Goal: Information Seeking & Learning: Learn about a topic

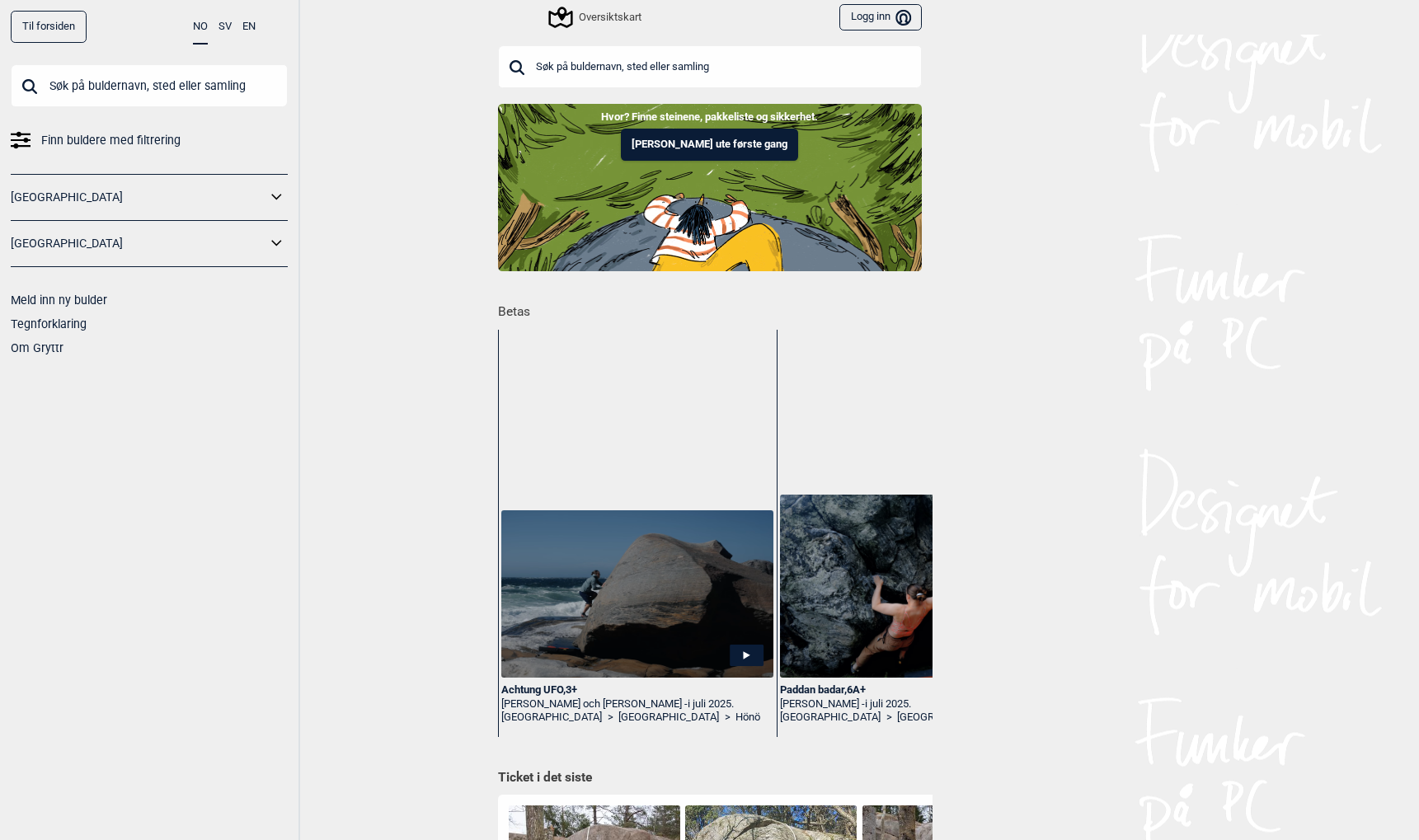
click at [32, 195] on link "[GEOGRAPHIC_DATA]" at bounding box center [139, 197] width 256 height 24
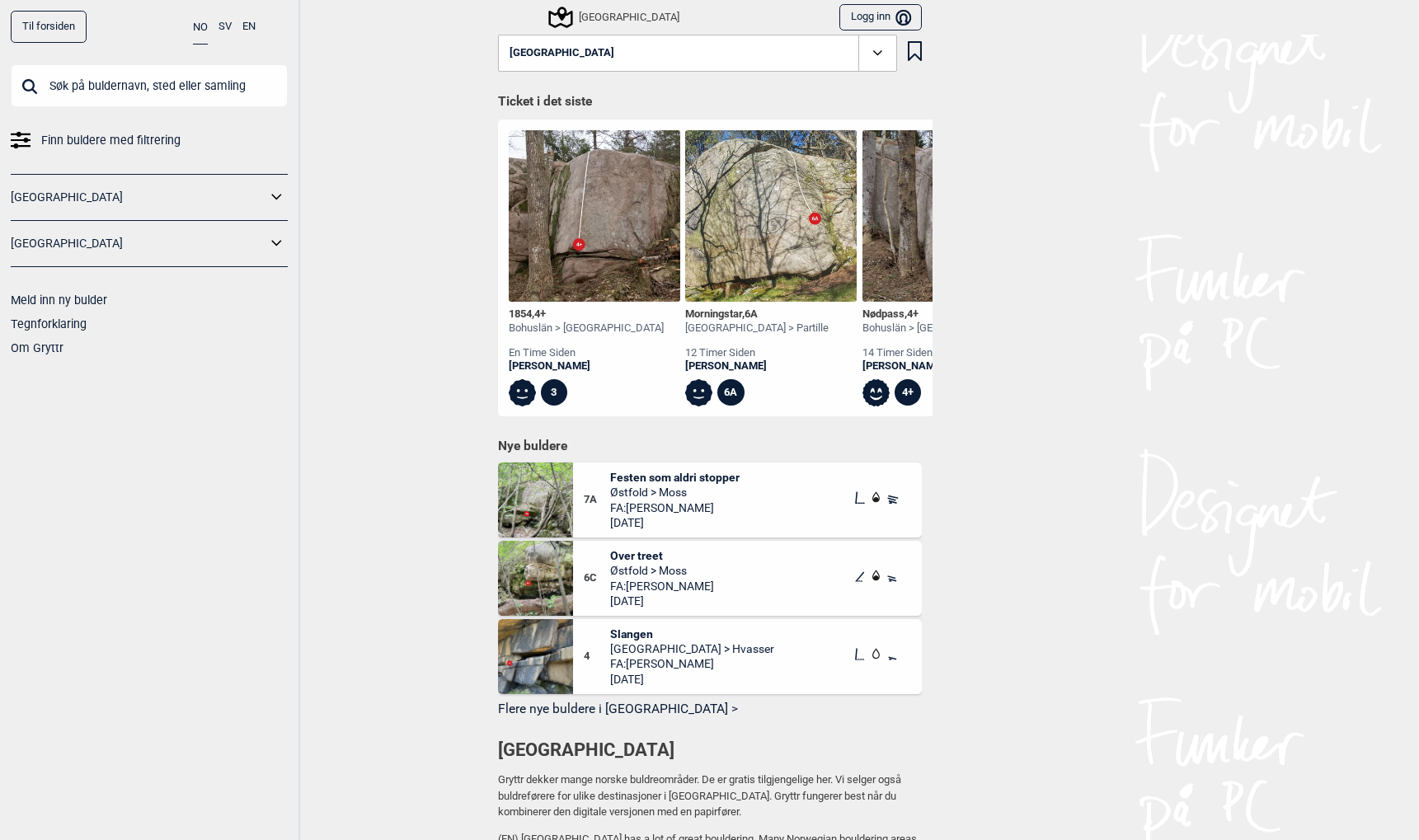
click at [561, 19] on icon at bounding box center [560, 17] width 24 height 21
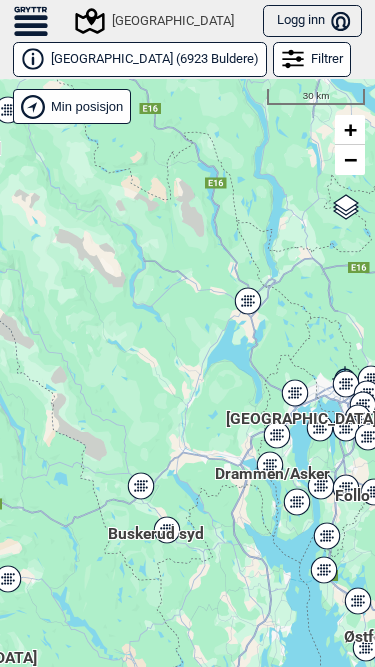
click at [31, 27] on icon at bounding box center [31, 25] width 34 height 5
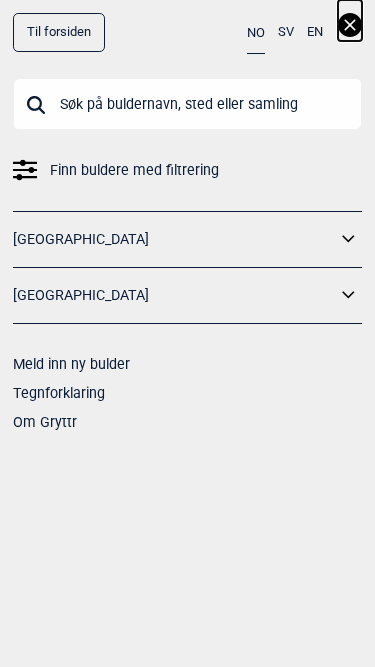
click at [54, 39] on link "Til forsiden" at bounding box center [59, 32] width 92 height 39
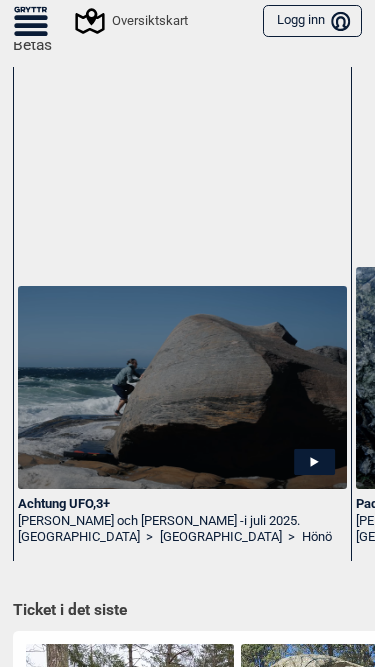
scroll to position [272, 0]
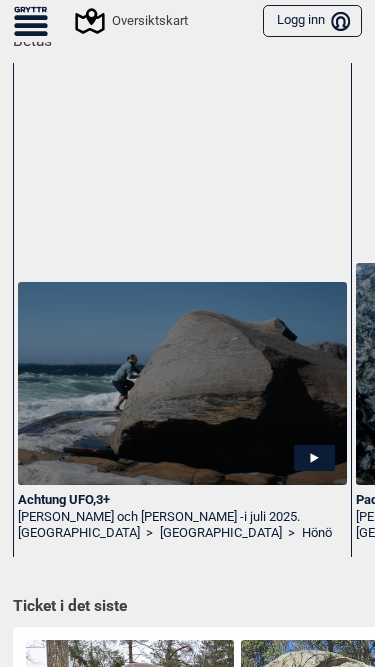
click at [134, 433] on img at bounding box center [182, 383] width 329 height 203
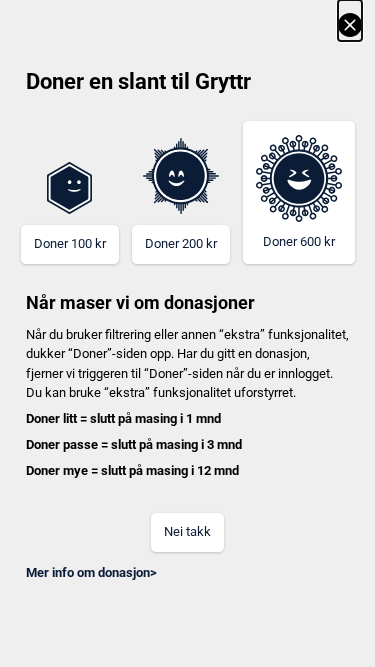
click at [179, 539] on button "Nei takk" at bounding box center [187, 532] width 73 height 39
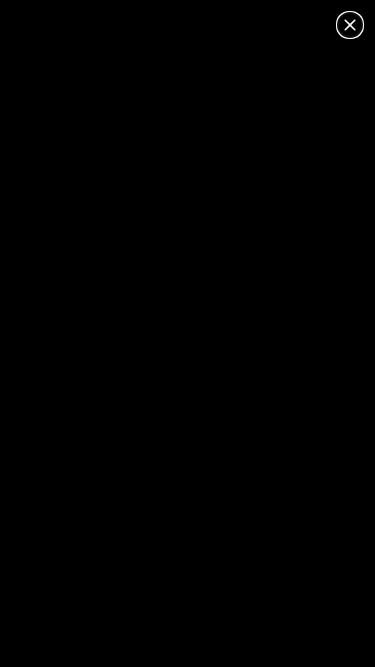
click at [352, 29] on icon at bounding box center [350, 25] width 24 height 24
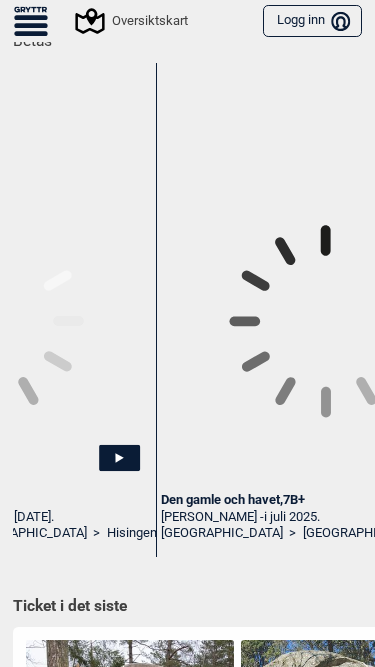
scroll to position [0, 895]
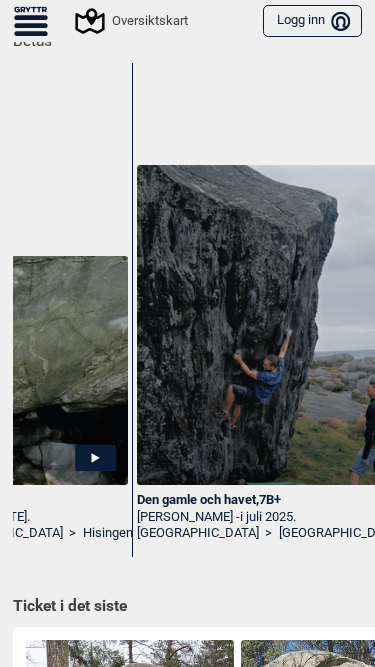
click at [217, 379] on img at bounding box center [301, 325] width 329 height 320
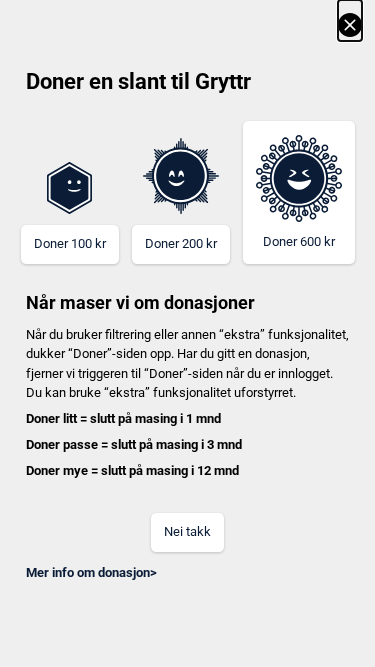
click at [186, 545] on button "Nei takk" at bounding box center [187, 532] width 73 height 39
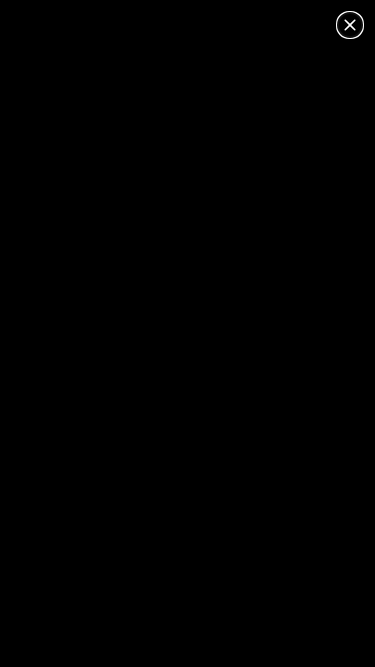
click at [348, 25] on icon at bounding box center [350, 25] width 24 height 24
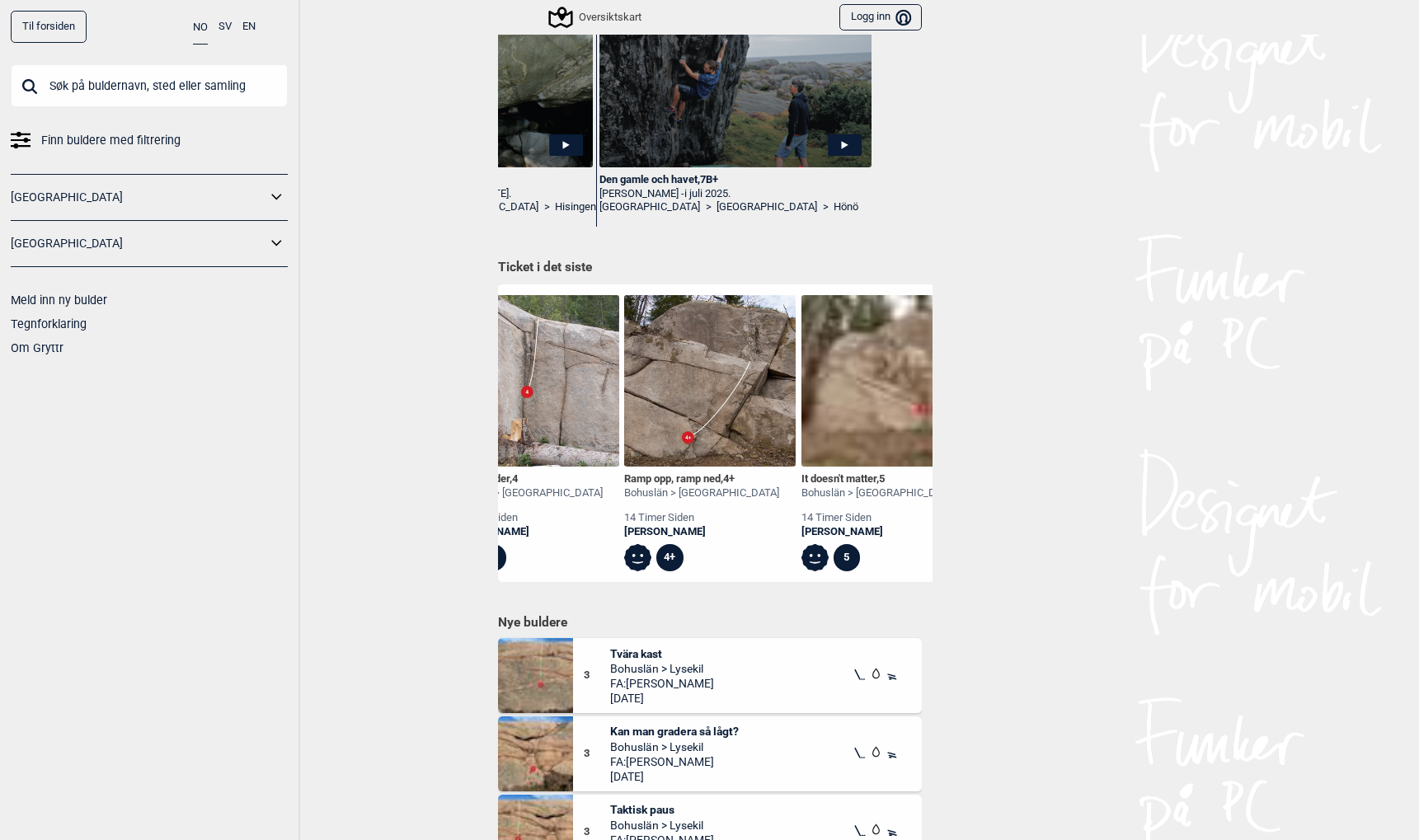
scroll to position [564, 0]
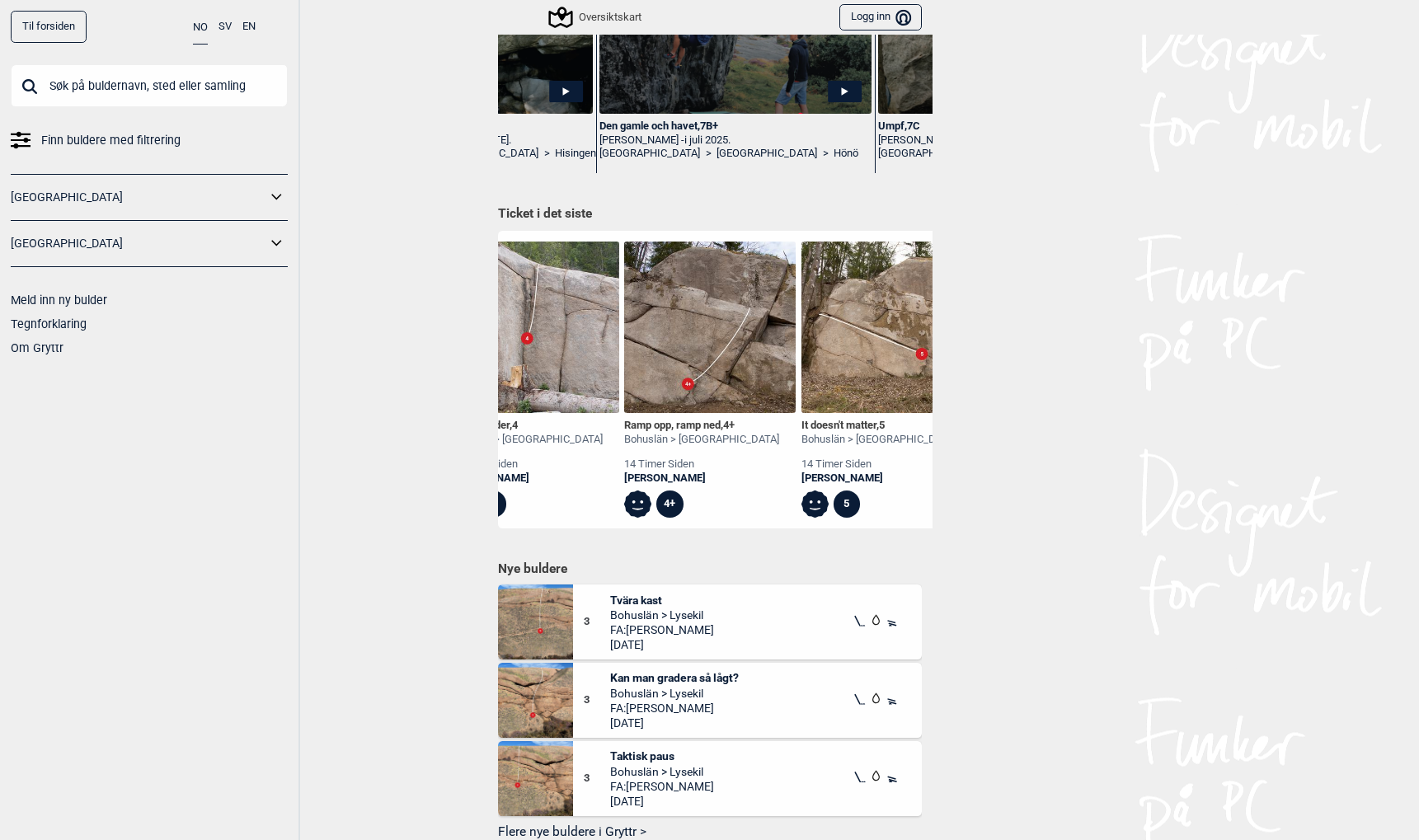
click at [151, 93] on input "text" at bounding box center [149, 86] width 277 height 43
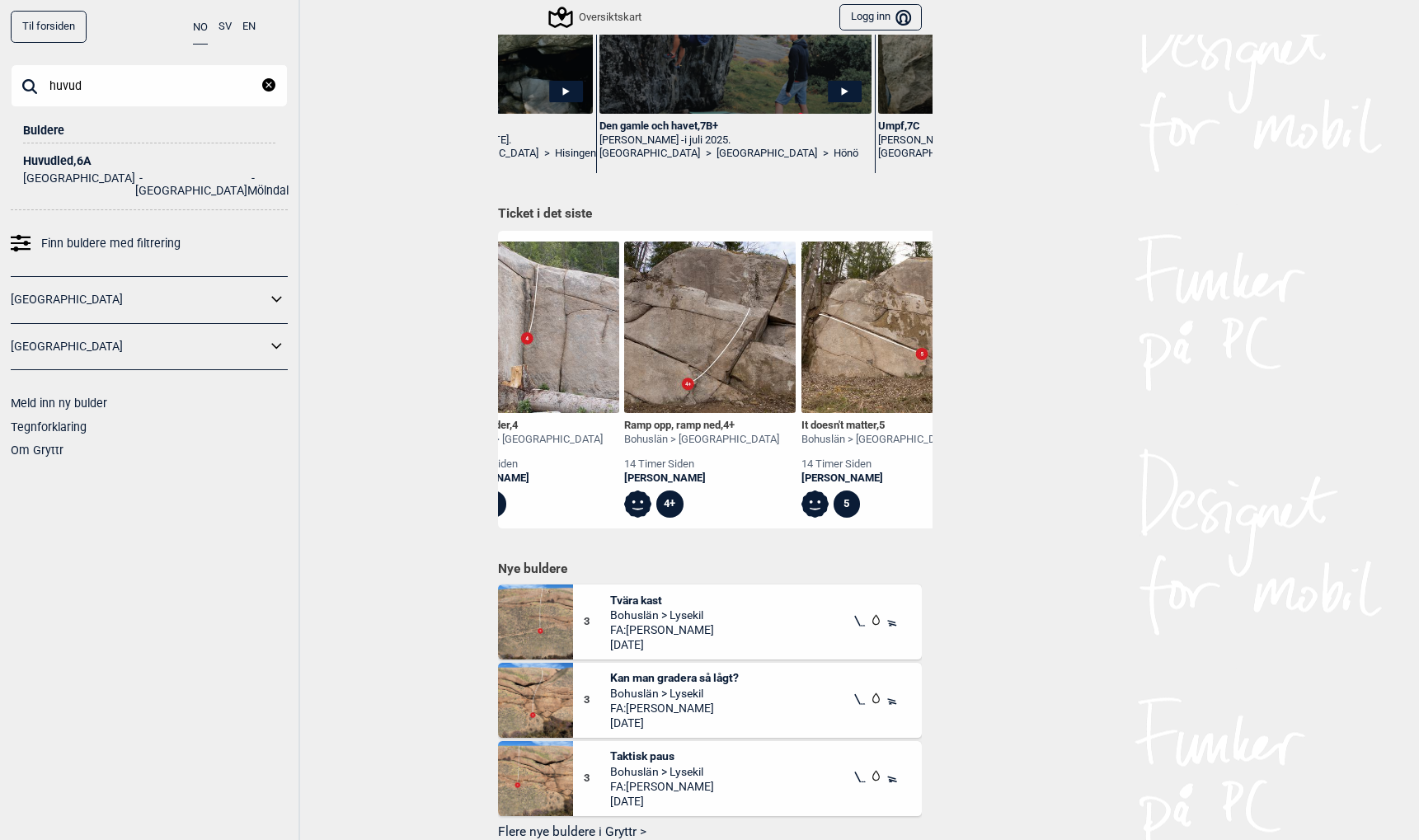
type input "huvud"
click at [60, 156] on div "Huvudled , 6A" at bounding box center [149, 161] width 252 height 12
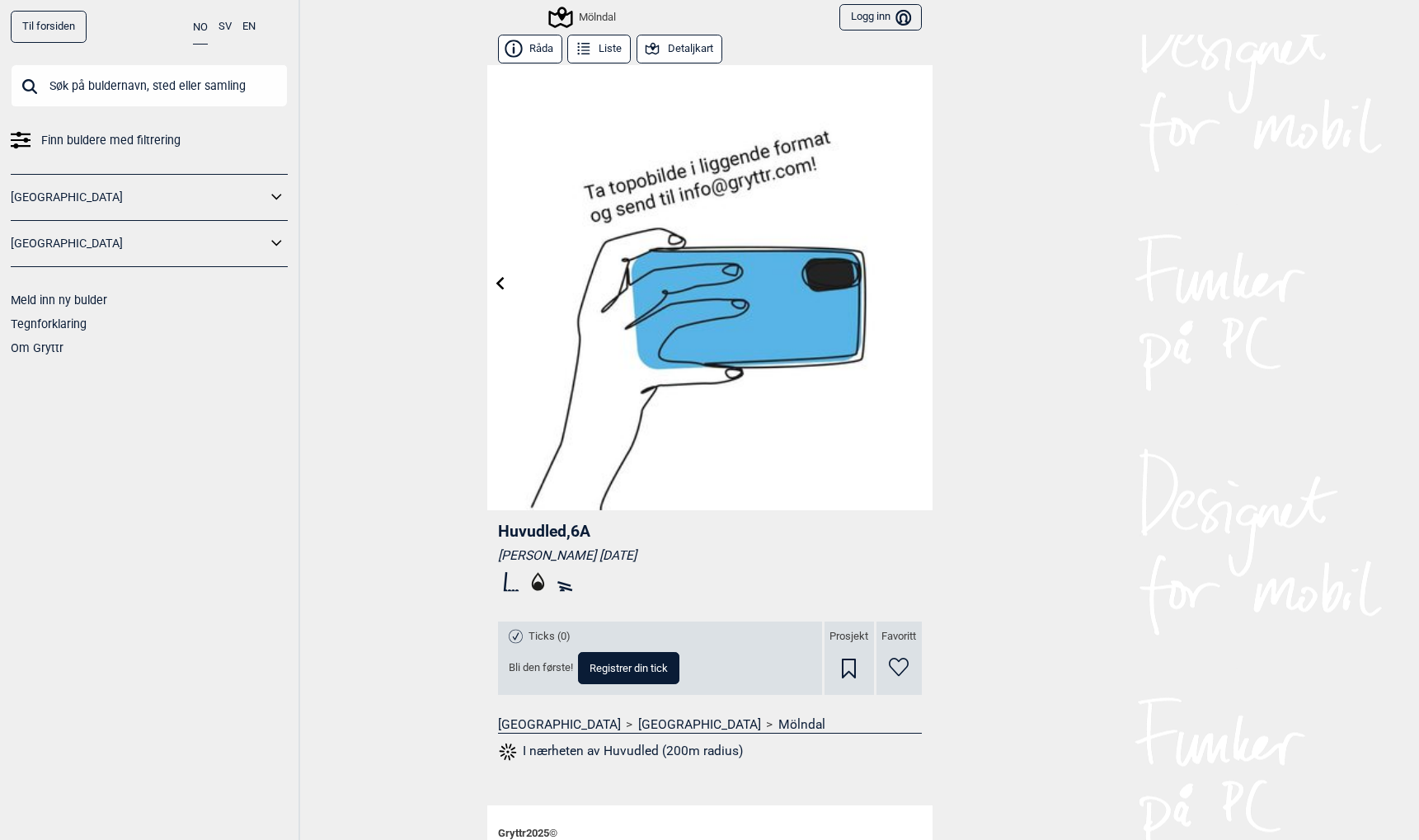
click at [678, 49] on button "Detaljkart" at bounding box center [679, 49] width 86 height 29
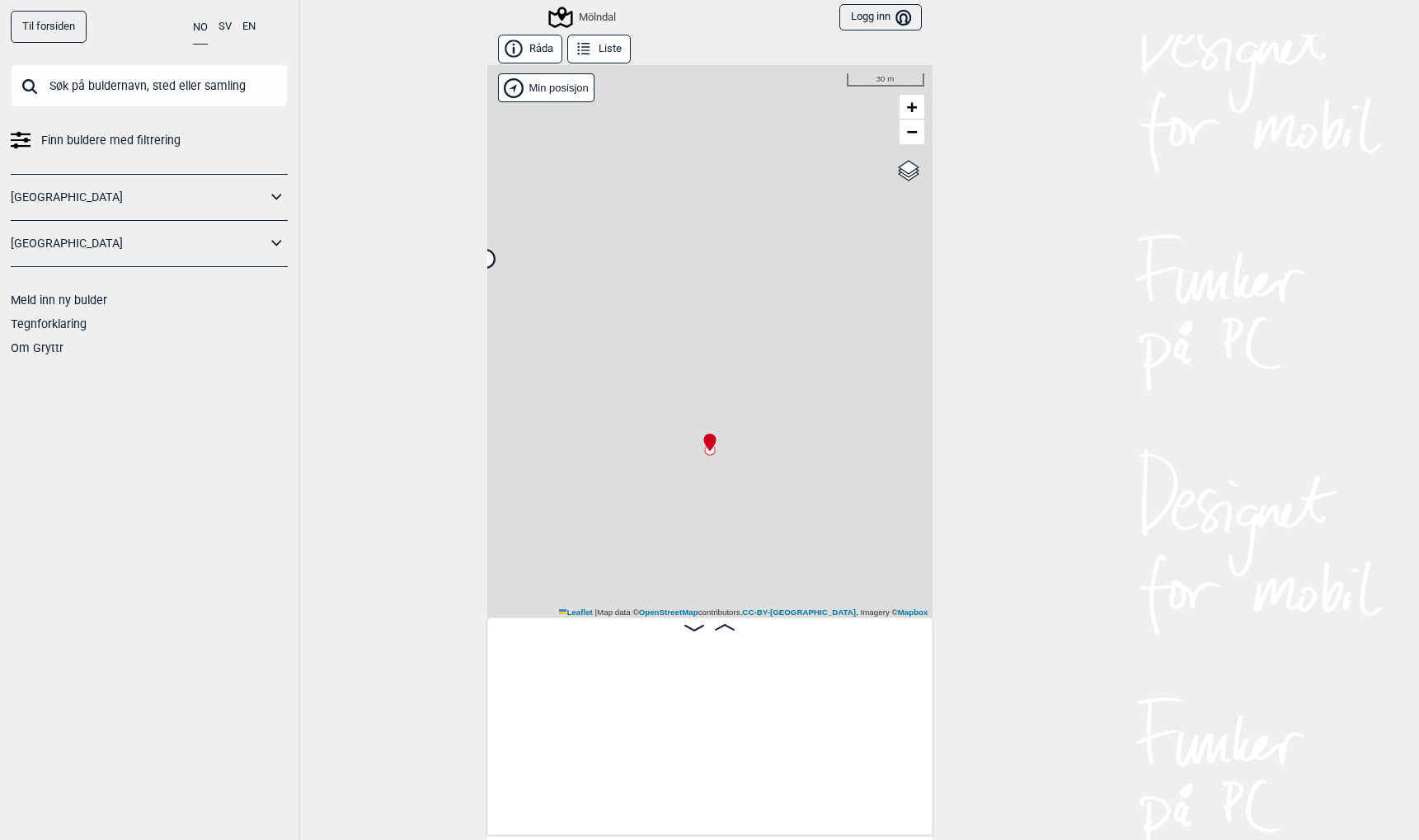
scroll to position [0, 274]
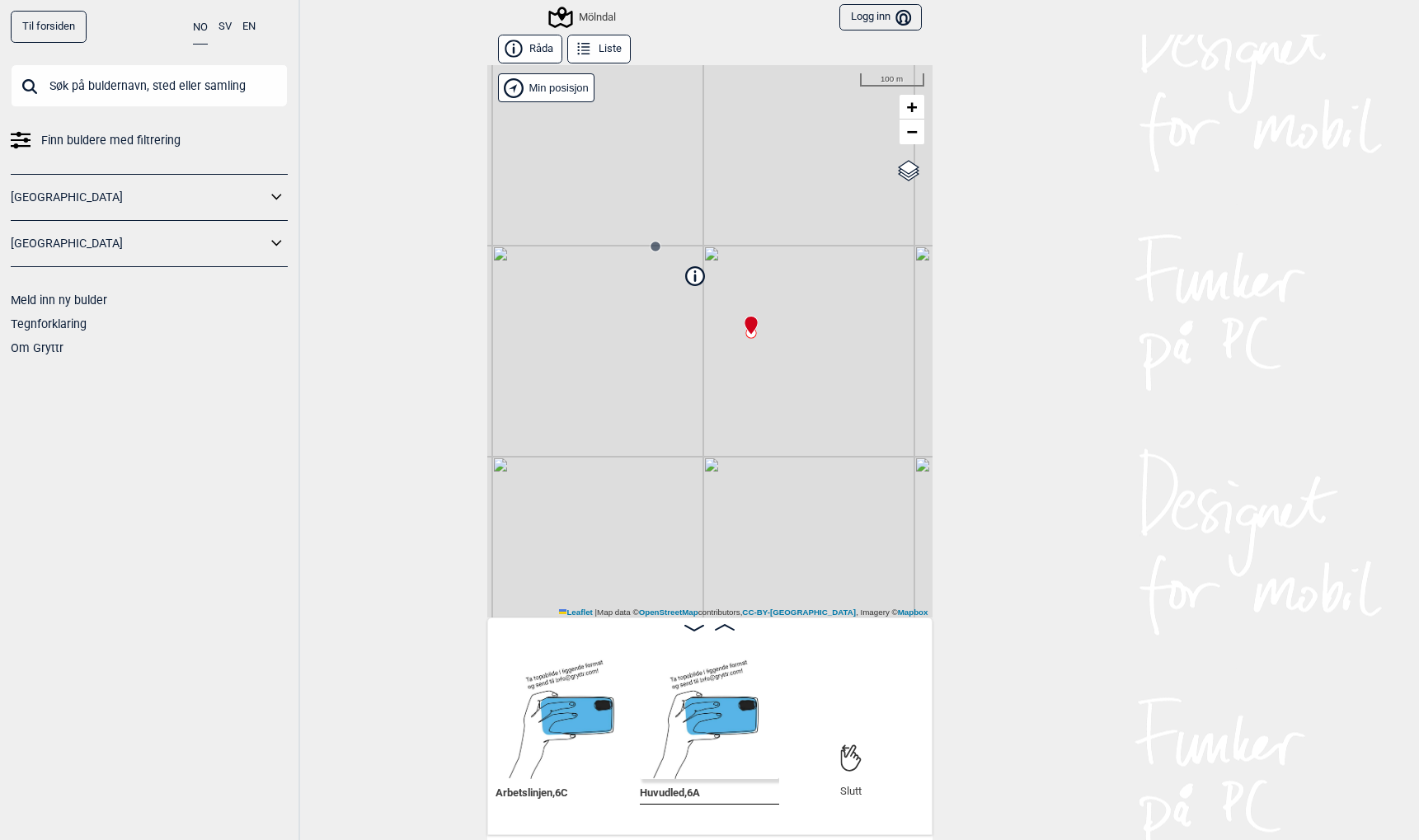
click at [522, 45] on icon at bounding box center [514, 49] width 18 height 18
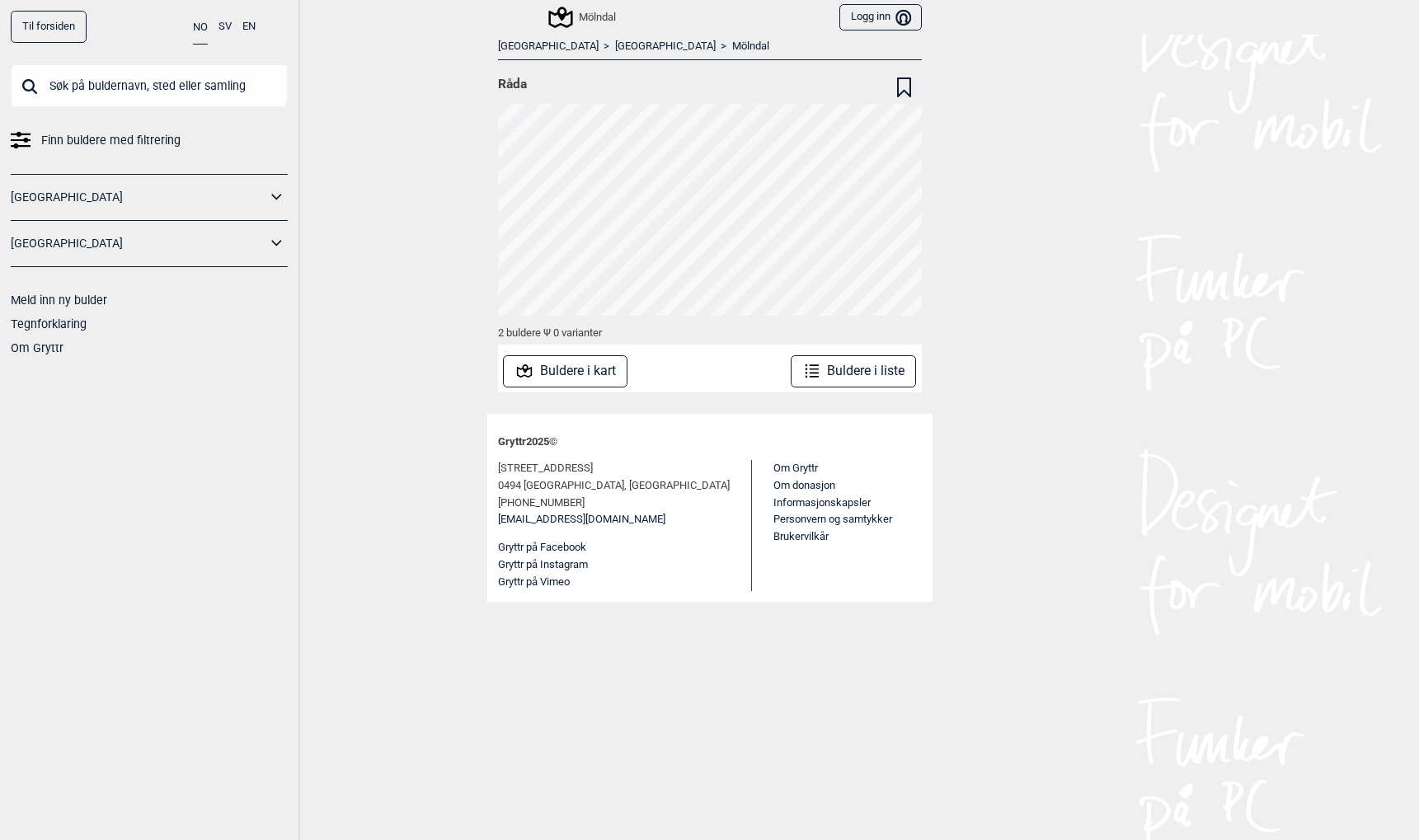
click at [615, 44] on link "[GEOGRAPHIC_DATA]" at bounding box center [665, 46] width 101 height 14
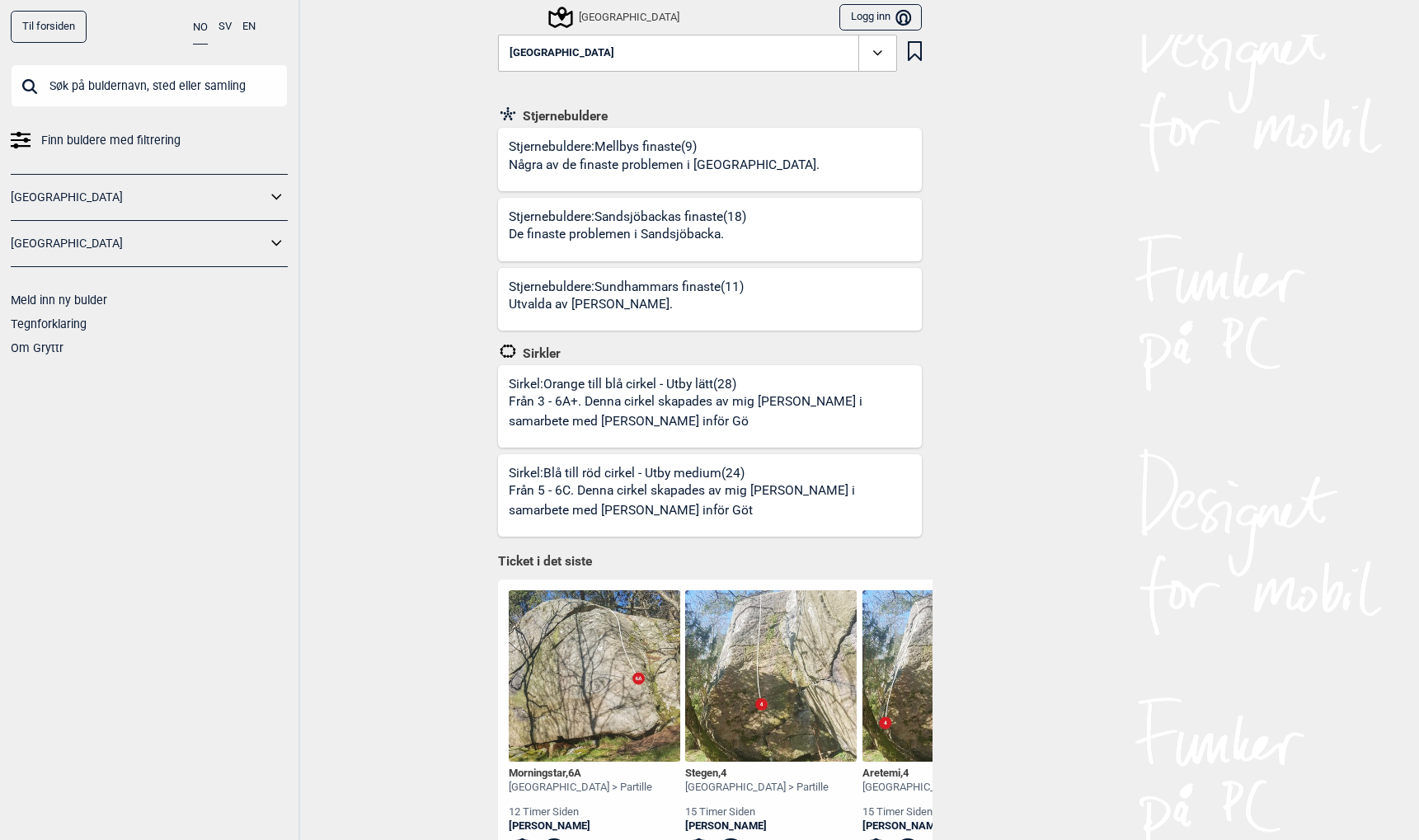
click at [573, 8] on icon at bounding box center [561, 17] width 31 height 31
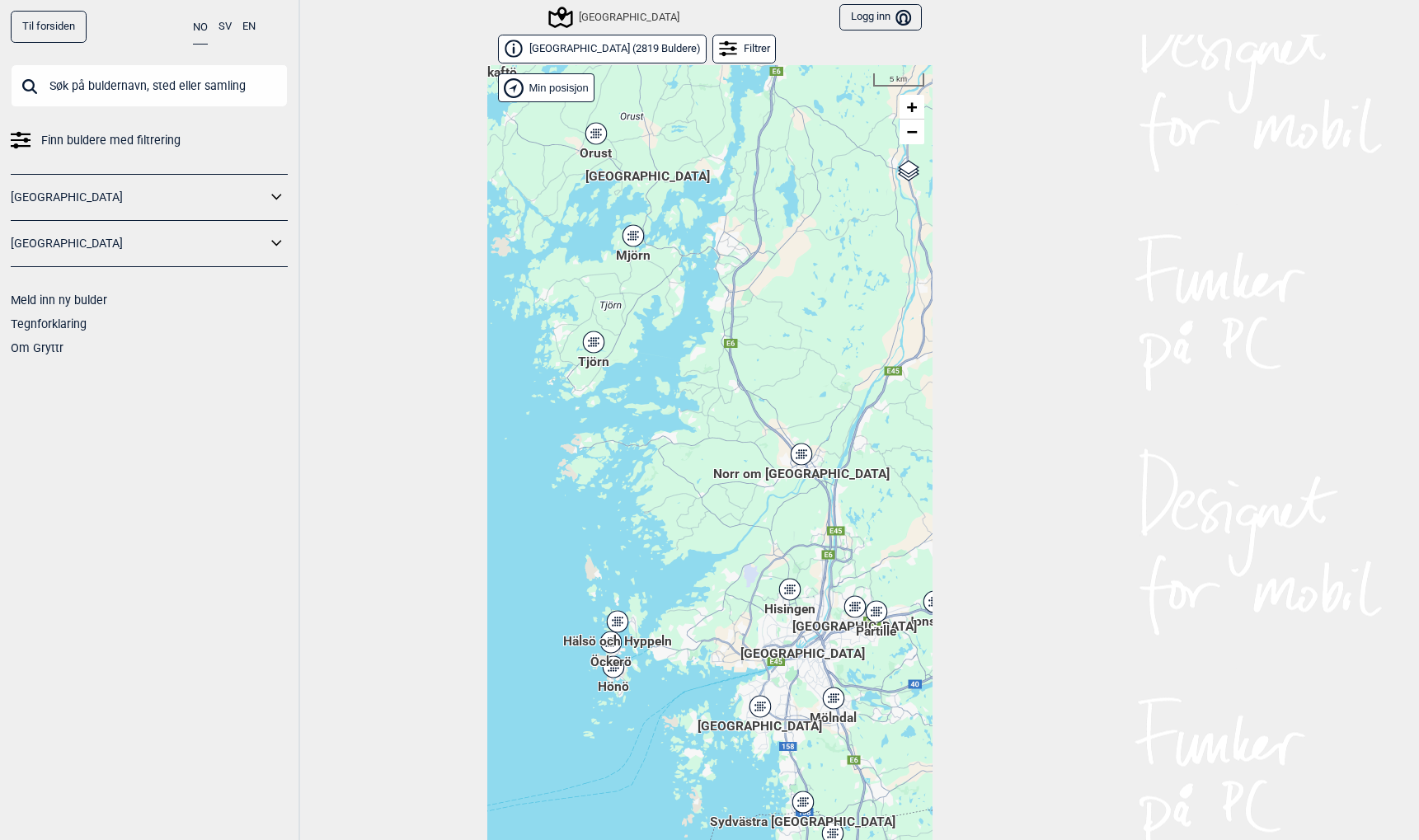
click at [797, 655] on div "Brukerens posisjon Hallingdal Stange Buskerud syd Oslo og omegn Follo Østfold" at bounding box center [710, 465] width 445 height 800
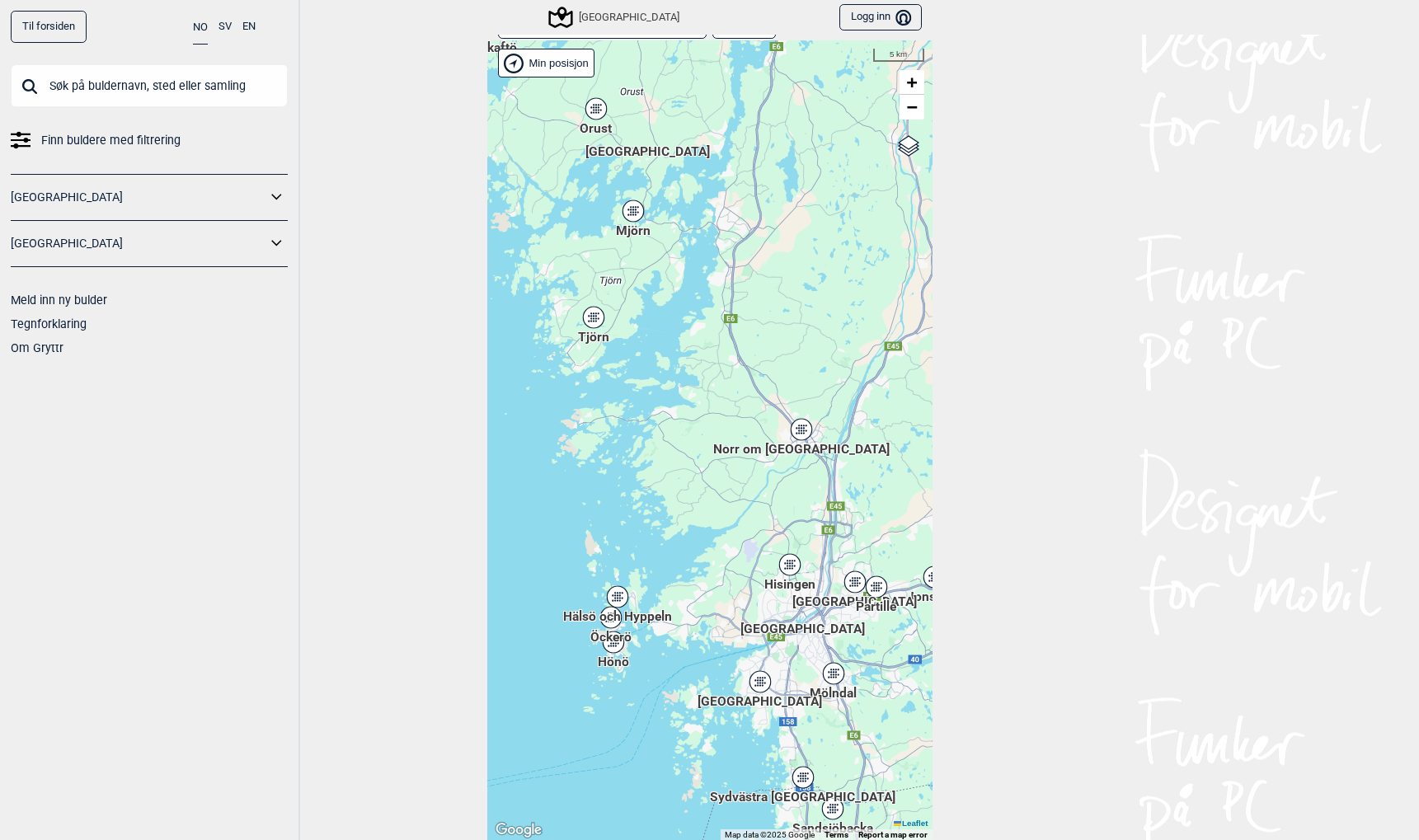
click at [787, 569] on icon at bounding box center [789, 565] width 21 height 21
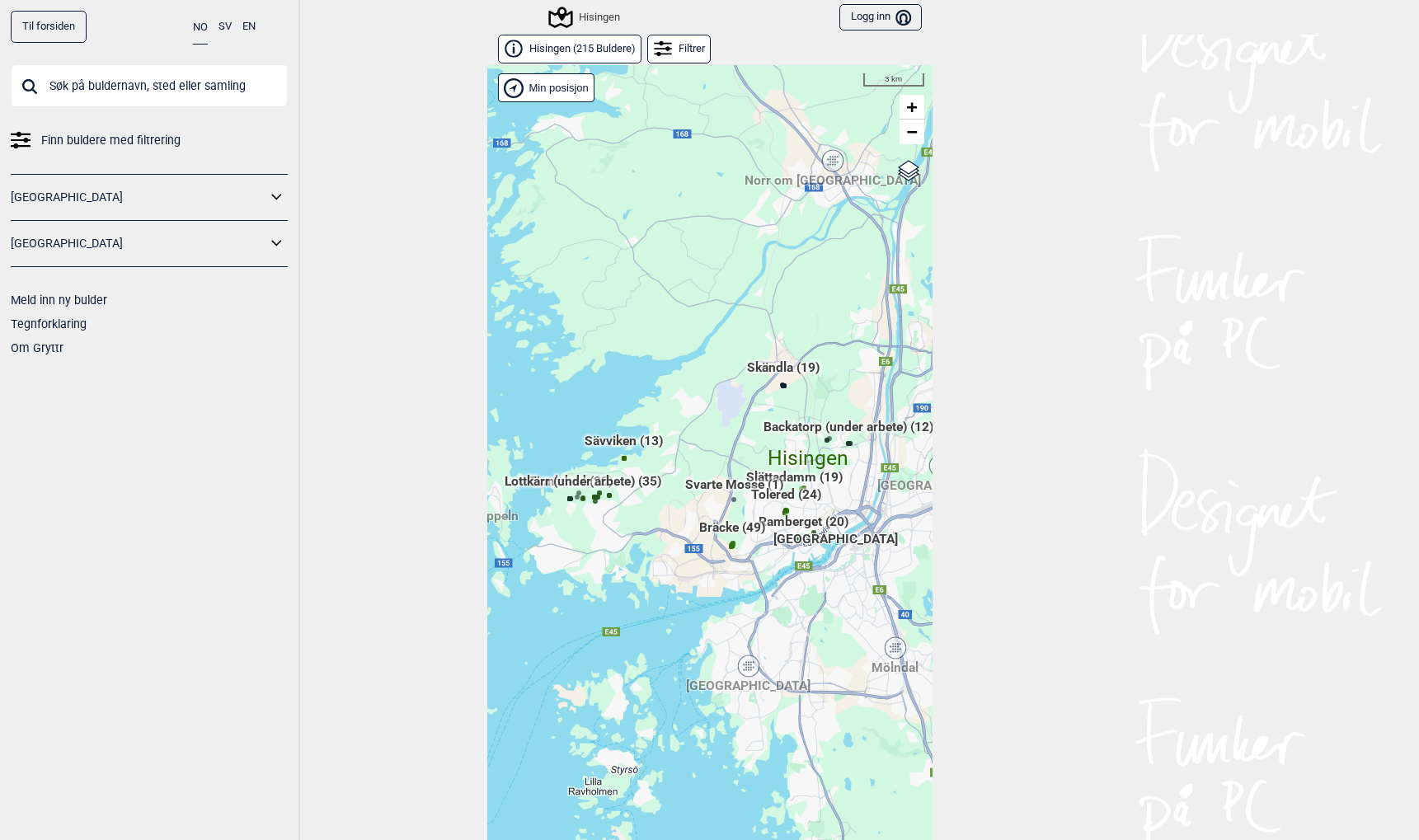
click at [839, 541] on div "Brukerens posisjon Hallingdal Stange Buskerud syd Oslo og omegn Follo Østfold" at bounding box center [710, 465] width 445 height 800
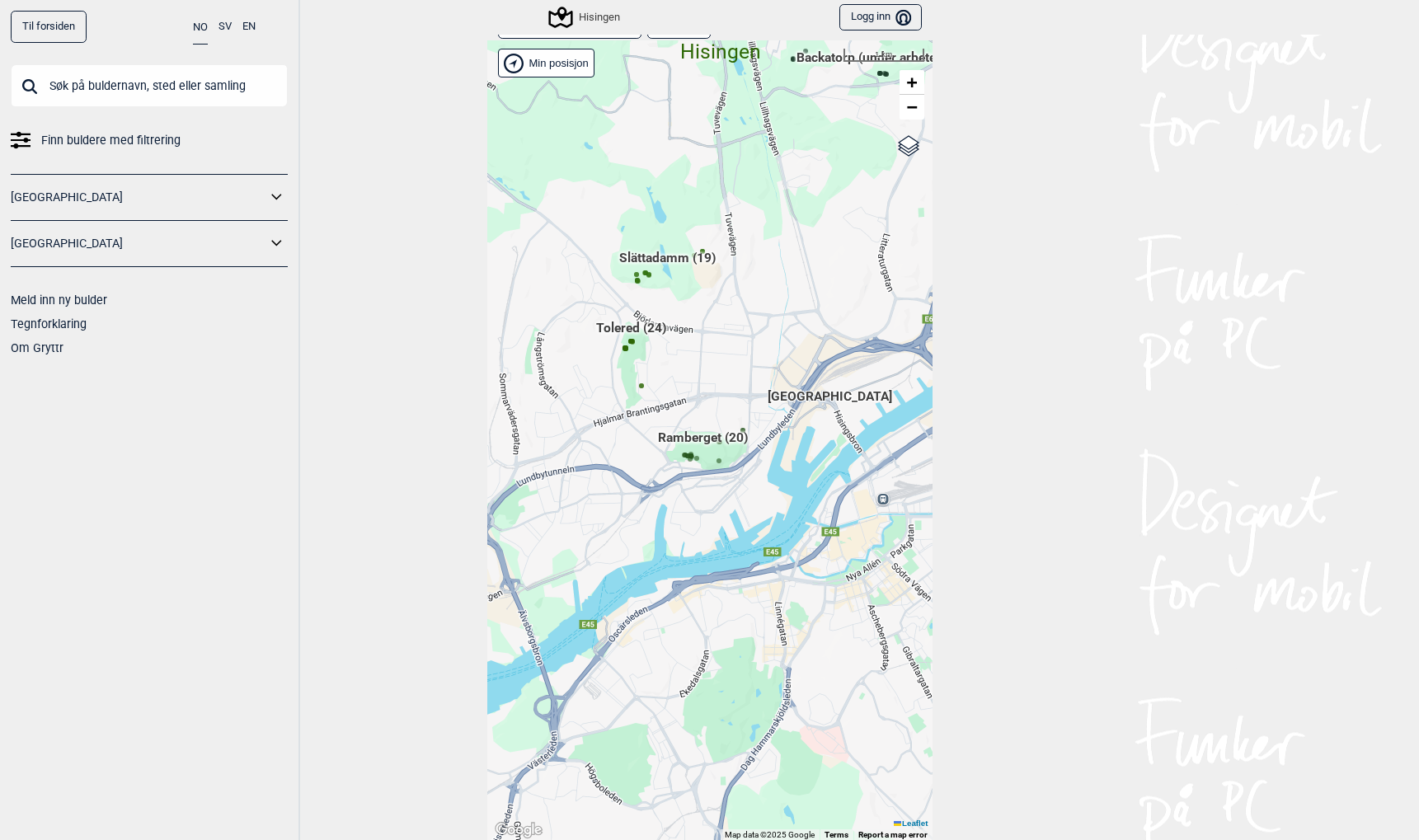
click at [828, 387] on span "[GEOGRAPHIC_DATA]" at bounding box center [829, 387] width 125 height 0
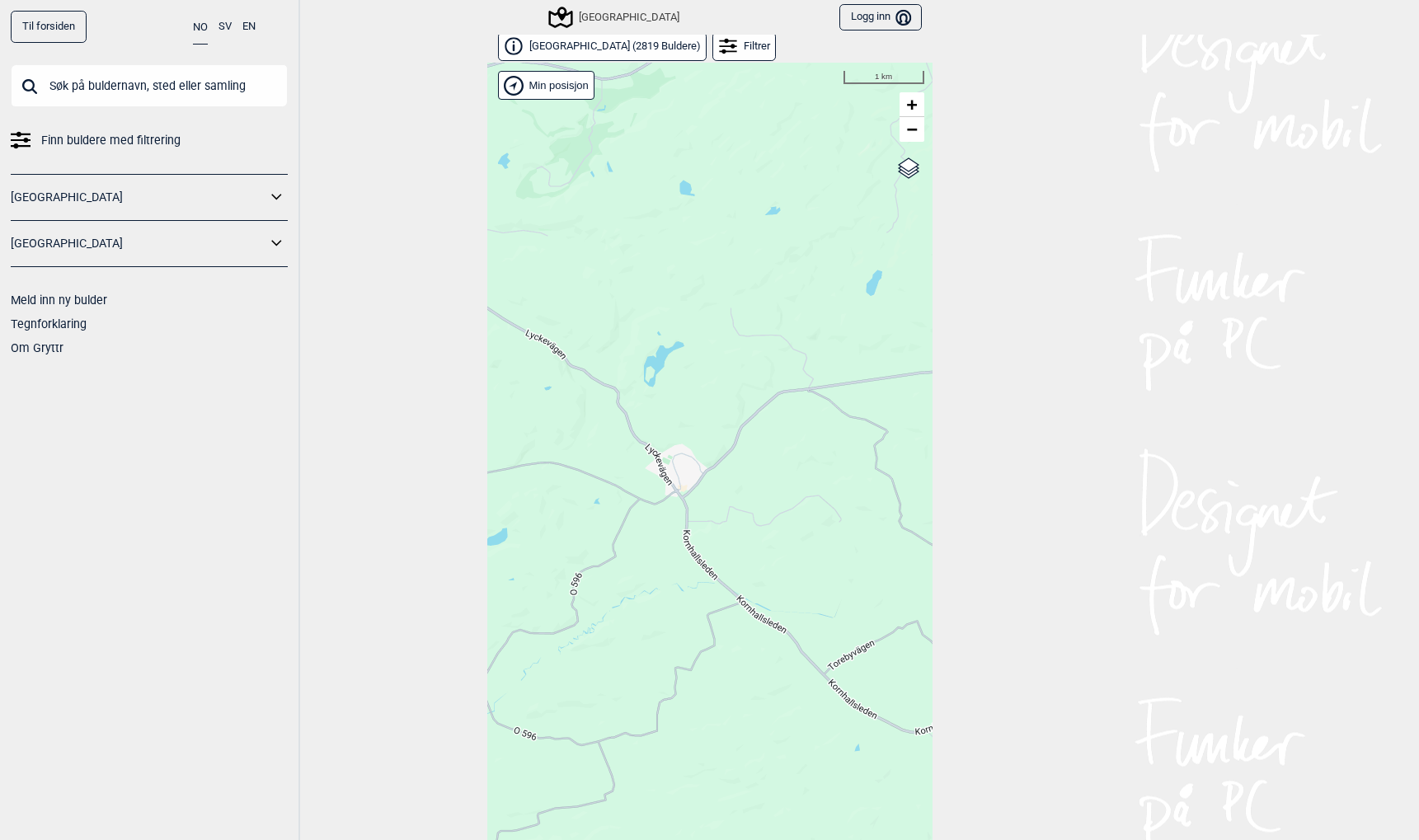
scroll to position [0, 0]
click at [534, 42] on span "Göteborg ( 2819 Buldere )" at bounding box center [615, 49] width 172 height 14
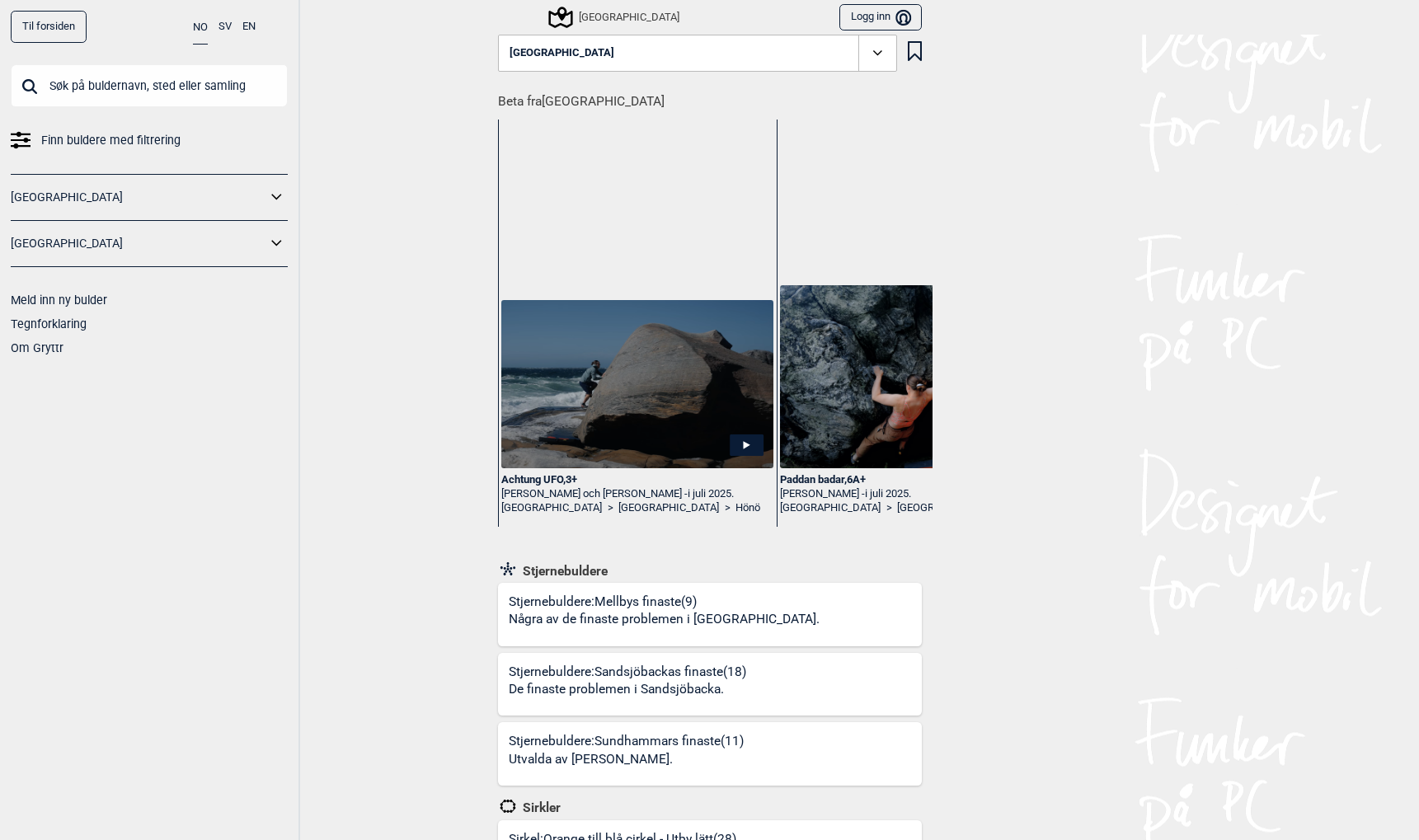
click at [139, 96] on input "text" at bounding box center [149, 86] width 277 height 43
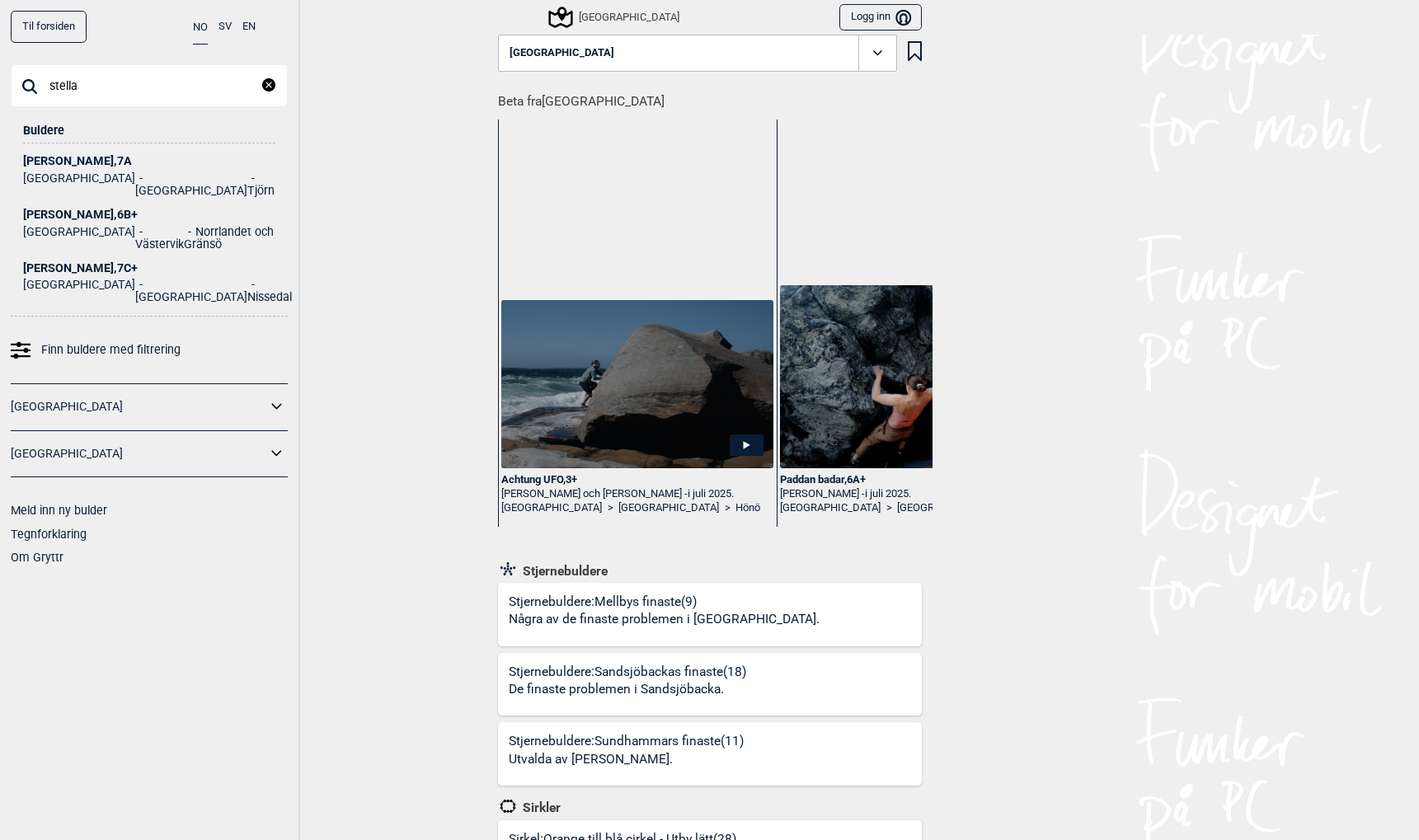
type input "stella"
click at [31, 158] on div "Stella , 7A" at bounding box center [149, 161] width 252 height 12
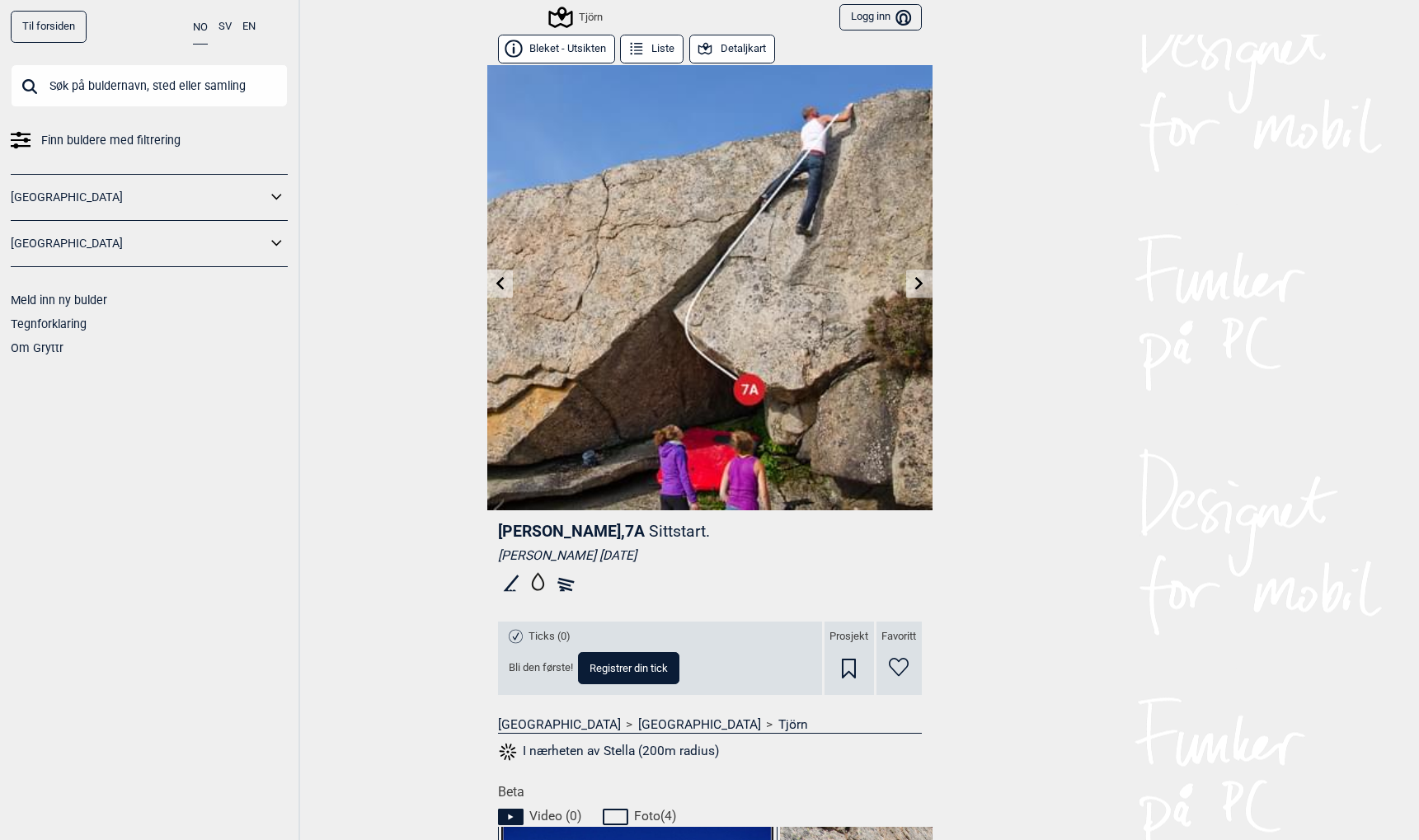
click at [524, 532] on span "Stella , 7A" at bounding box center [571, 531] width 147 height 19
copy span "[PERSON_NAME]"
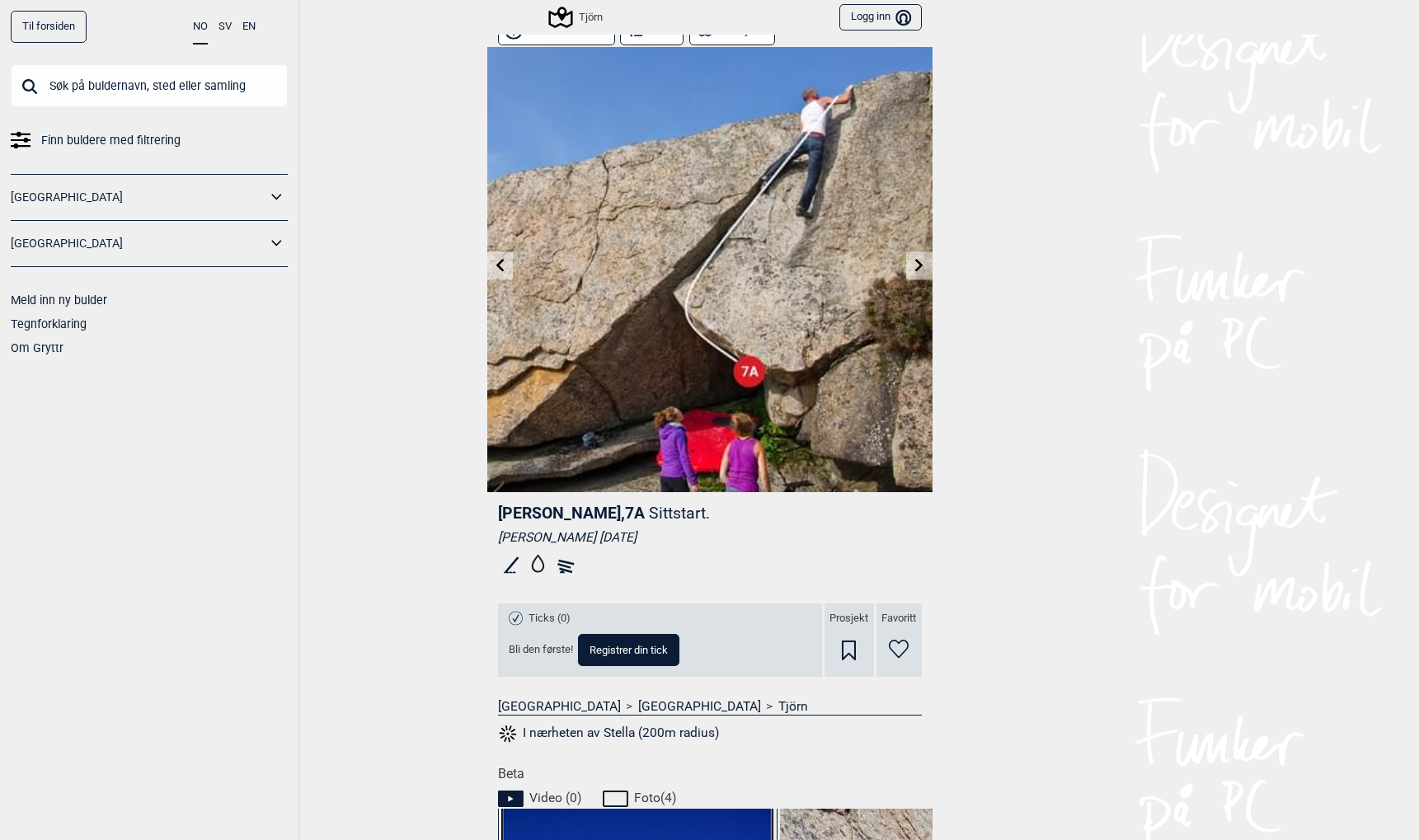
scroll to position [13, 0]
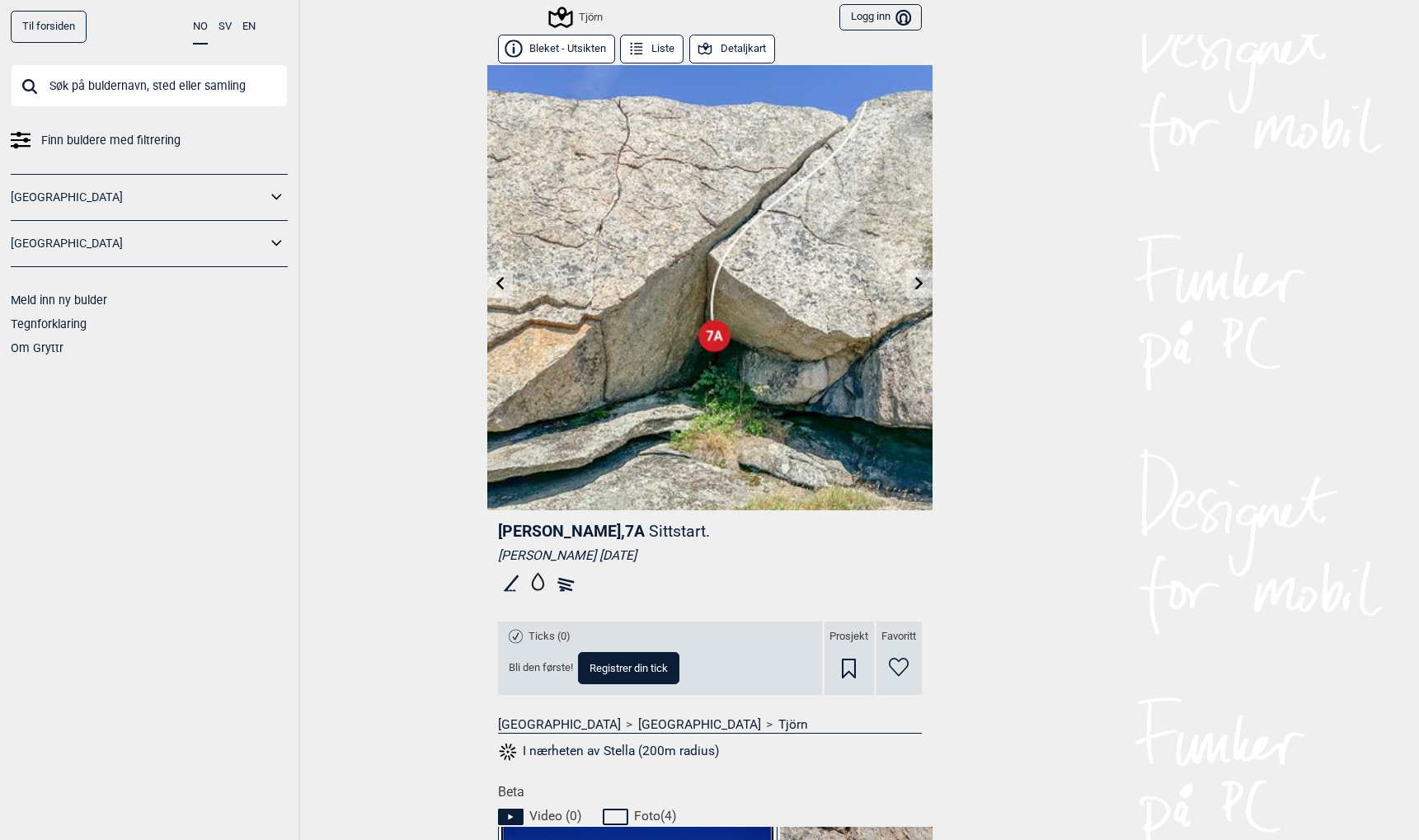
click at [41, 26] on link "Til forsiden" at bounding box center [49, 26] width 76 height 32
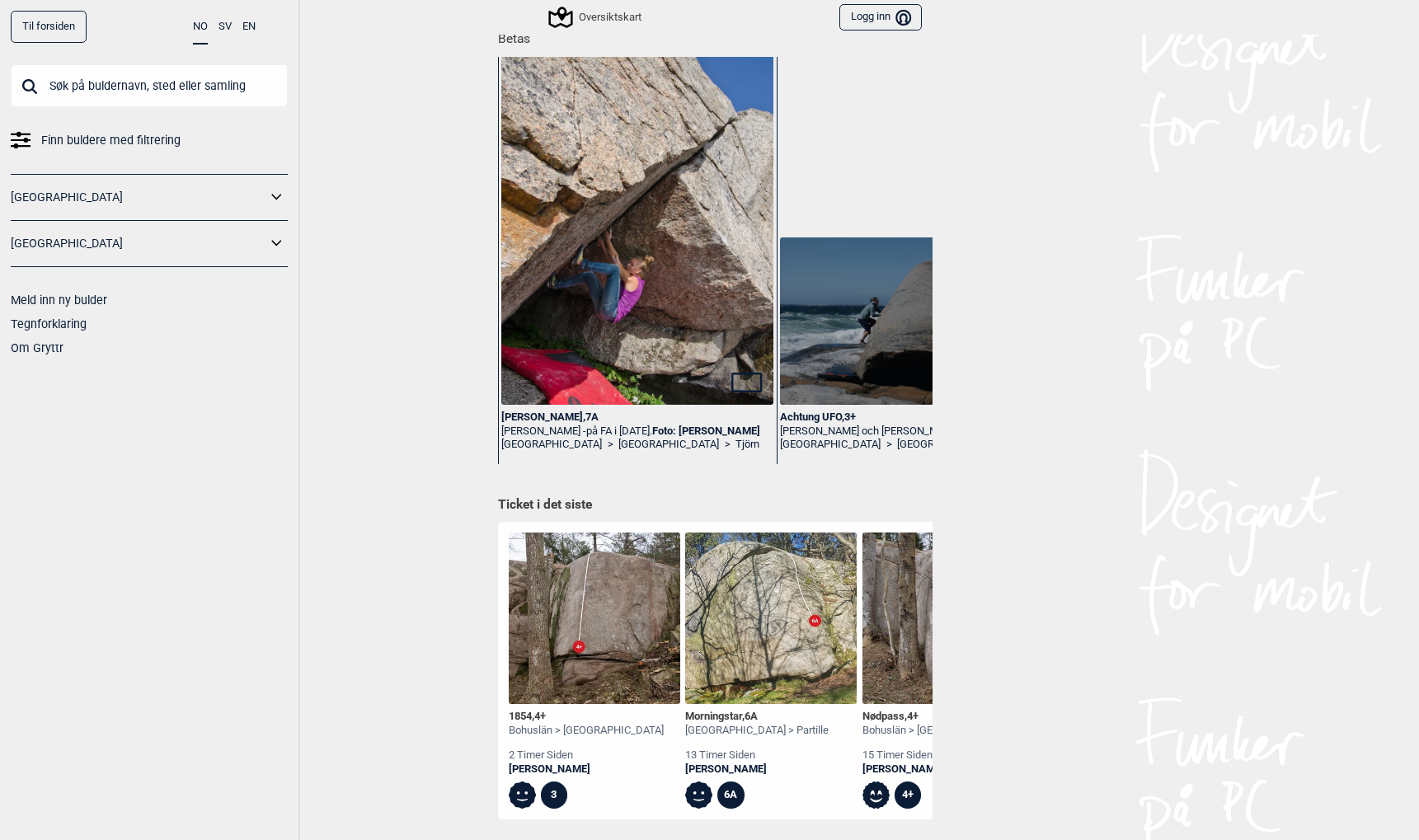
scroll to position [320, 0]
